Goal: Task Accomplishment & Management: Manage account settings

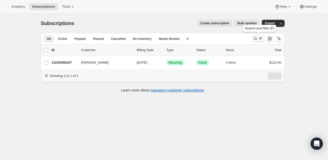
click at [255, 37] on icon "Search and filter results" at bounding box center [255, 38] width 5 height 5
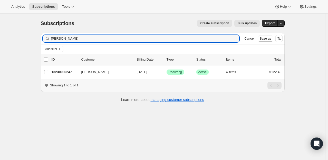
drag, startPoint x: 86, startPoint y: 39, endPoint x: 52, endPoint y: 41, distance: 34.1
click at [52, 41] on input "[PERSON_NAME]" at bounding box center [145, 38] width 188 height 7
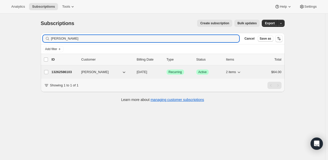
type input "[PERSON_NAME]"
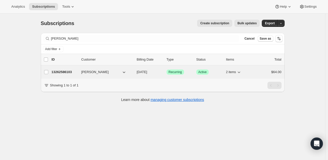
click at [64, 73] on p "13262586103" at bounding box center [65, 72] width 26 height 5
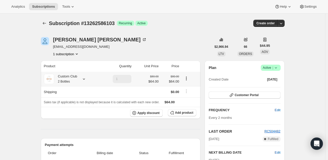
click at [85, 79] on icon at bounding box center [84, 79] width 2 height 1
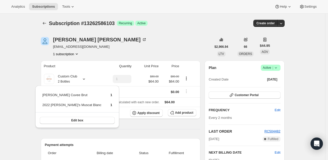
click at [278, 68] on icon at bounding box center [275, 67] width 5 height 5
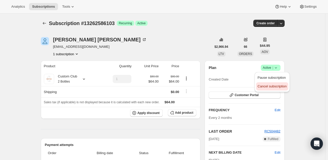
click at [275, 89] on button "Cancel subscription" at bounding box center [272, 87] width 32 height 8
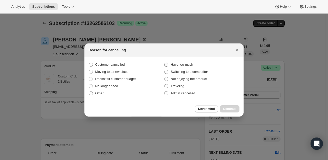
click at [167, 64] on span ":r1eh:" at bounding box center [166, 65] width 4 height 4
click at [164, 63] on input "Have too much" at bounding box center [164, 63] width 0 height 0
radio input "true"
click at [226, 107] on span "Continue" at bounding box center [229, 109] width 13 height 4
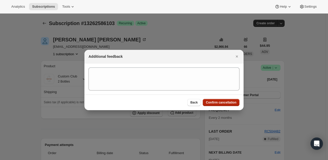
click at [225, 104] on span "Confirm cancellation" at bounding box center [221, 103] width 31 height 4
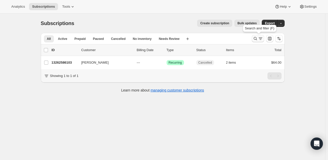
click at [256, 40] on icon "Search and filter results" at bounding box center [255, 38] width 5 height 5
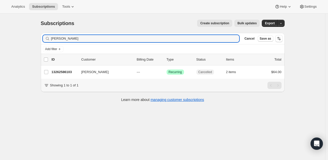
drag, startPoint x: 85, startPoint y: 38, endPoint x: 32, endPoint y: 40, distance: 52.4
click at [33, 40] on div "Subscriptions. This page is ready Subscriptions Create subscription Bulk update…" at bounding box center [162, 94] width 325 height 160
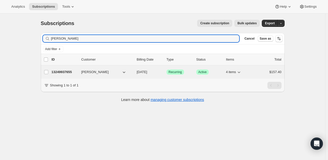
type input "[PERSON_NAME]"
click at [56, 71] on p "13249937655" at bounding box center [65, 72] width 26 height 5
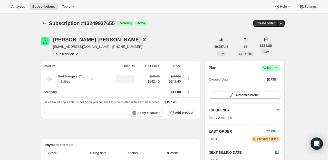
click at [278, 67] on icon at bounding box center [275, 67] width 5 height 5
click at [276, 78] on span "Pause subscription" at bounding box center [271, 78] width 28 height 4
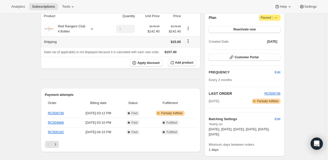
scroll to position [103, 0]
